Goal: Find specific page/section: Find specific page/section

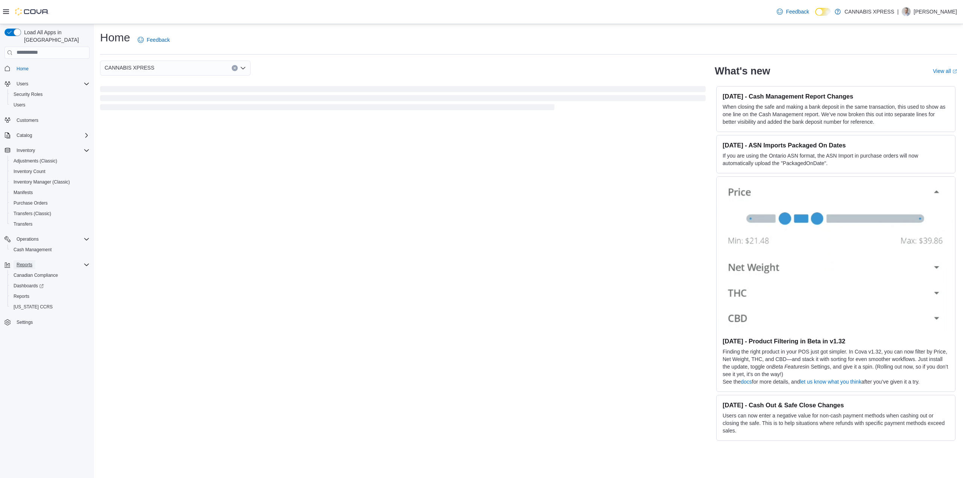
click at [27, 262] on span "Reports" at bounding box center [25, 265] width 16 height 6
